Goal: Information Seeking & Learning: Understand process/instructions

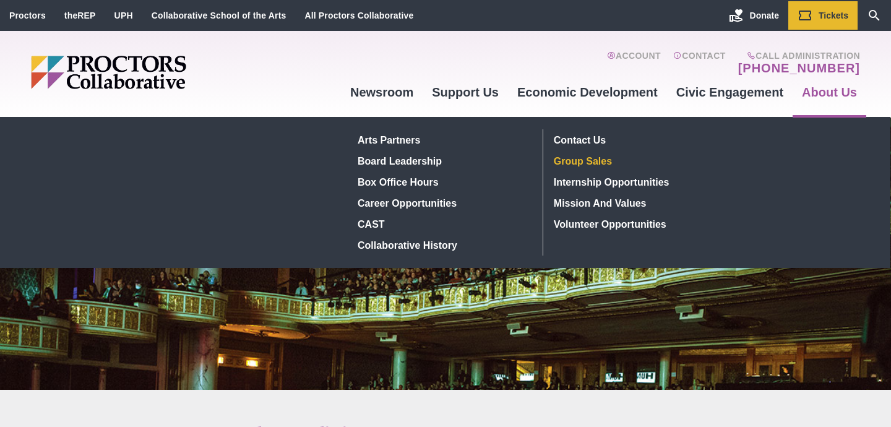
click at [615, 158] on link "Group Sales" at bounding box center [639, 160] width 181 height 21
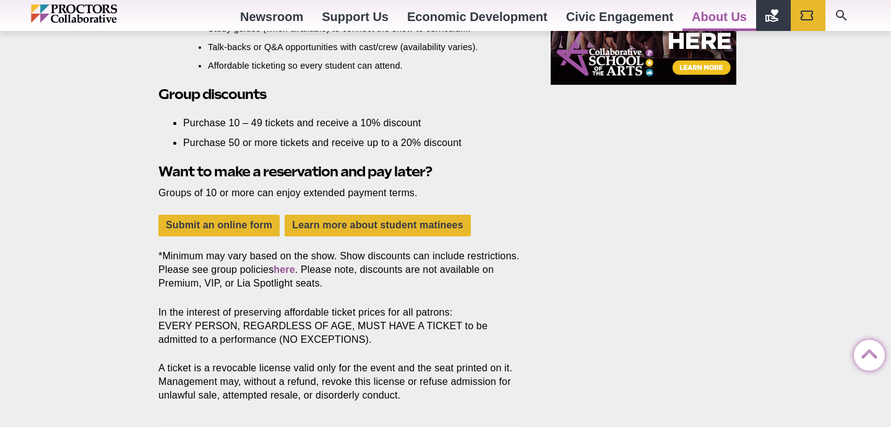
scroll to position [1142, 0]
